Goal: Transaction & Acquisition: Subscribe to service/newsletter

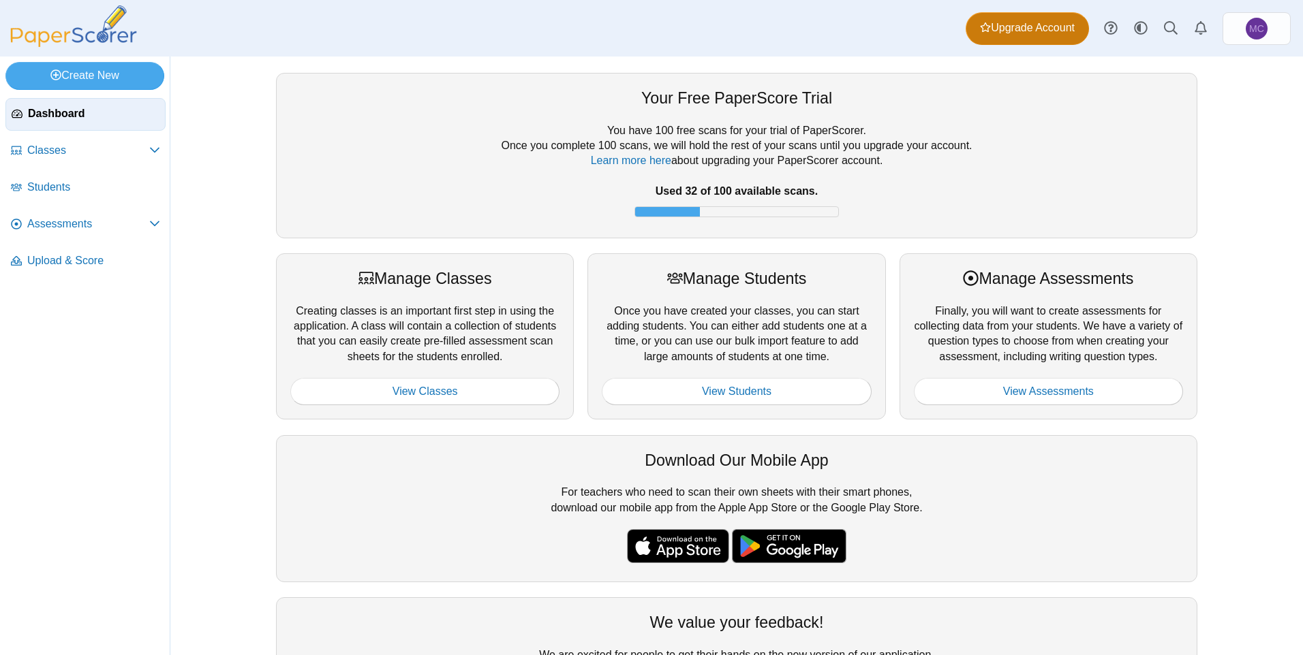
click at [1030, 12] on link "Upgrade Account" at bounding box center [1026, 28] width 123 height 33
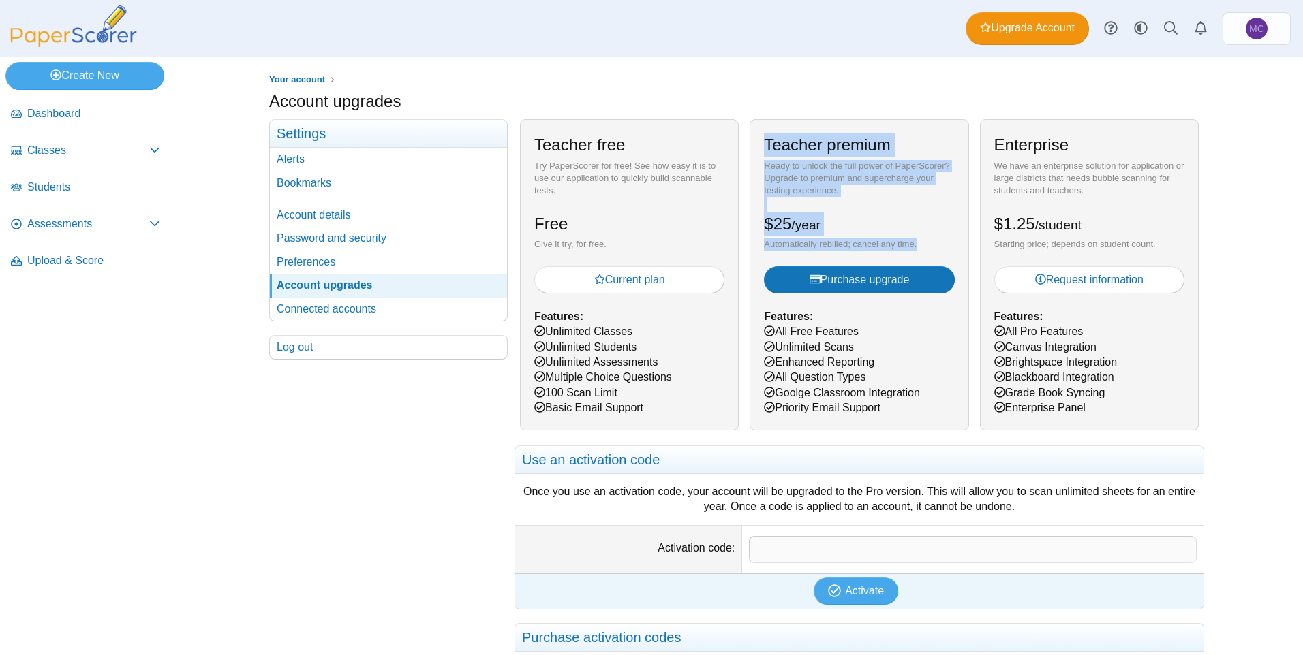
drag, startPoint x: 917, startPoint y: 243, endPoint x: 747, endPoint y: 151, distance: 193.6
click at [749, 151] on div "Teacher premium Ready to unlock the full power of PaperScorer? Upgrade to premi…" at bounding box center [858, 274] width 219 height 311
drag, startPoint x: 747, startPoint y: 151, endPoint x: 799, endPoint y: 146, distance: 52.7
copy div "Teacher premium Ready to unlock the full power of PaperScorer? Upgrade to premi…"
